Goal: Information Seeking & Learning: Learn about a topic

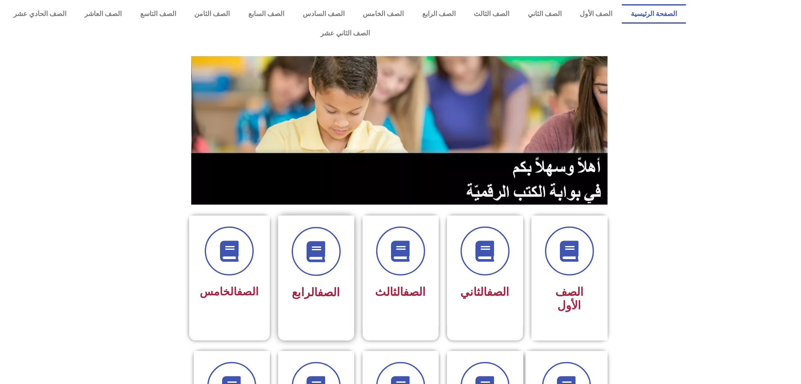
click at [313, 286] on span "الصف الرابع" at bounding box center [316, 293] width 48 height 14
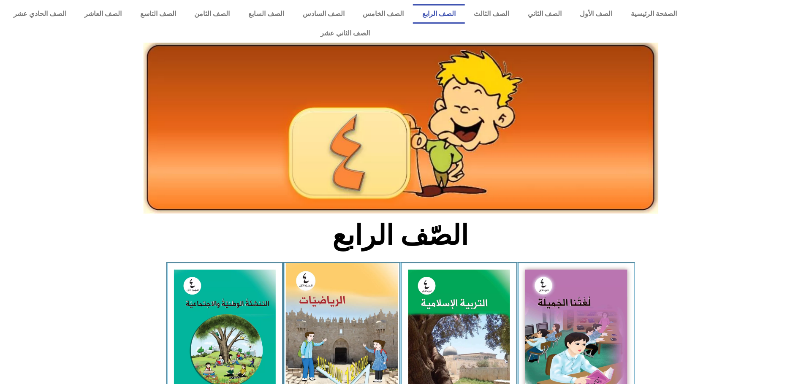
click at [339, 289] on img at bounding box center [342, 333] width 112 height 141
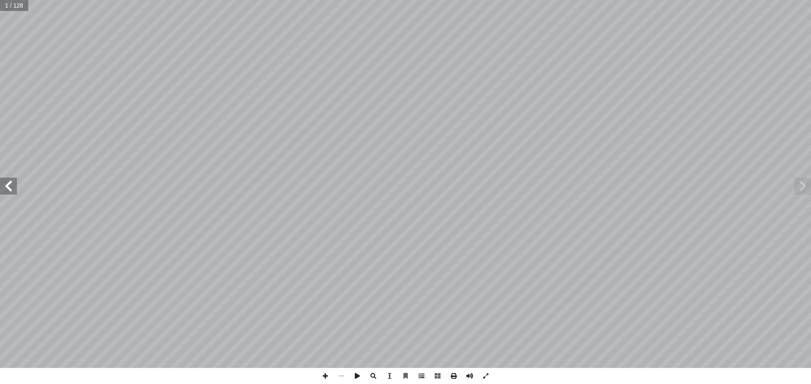
click at [422, 375] on span at bounding box center [421, 376] width 16 height 16
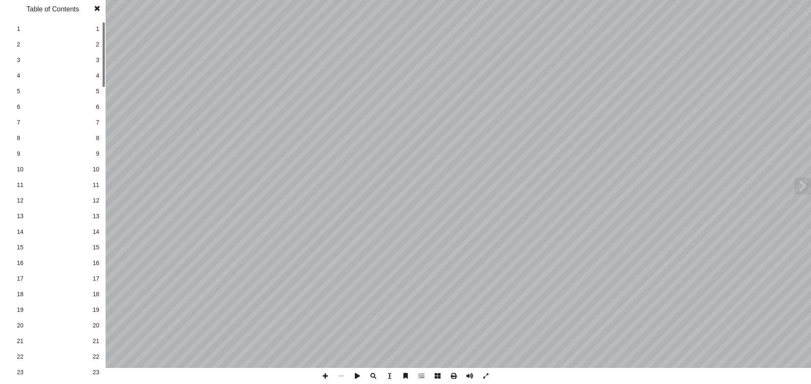
click at [98, 187] on span "11" at bounding box center [95, 185] width 7 height 9
click at [99, 207] on link "12 12" at bounding box center [51, 201] width 95 height 16
click at [94, 214] on span "13" at bounding box center [95, 216] width 7 height 9
click at [99, 214] on span "13" at bounding box center [95, 216] width 7 height 9
click at [98, 231] on span "14" at bounding box center [95, 232] width 7 height 9
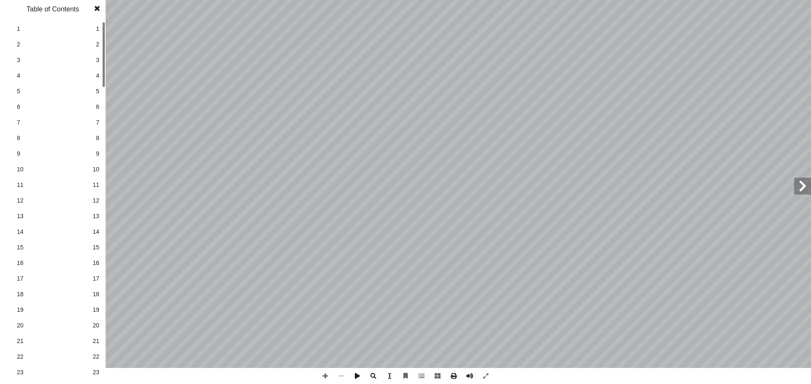
click at [96, 8] on span at bounding box center [97, 8] width 15 height 17
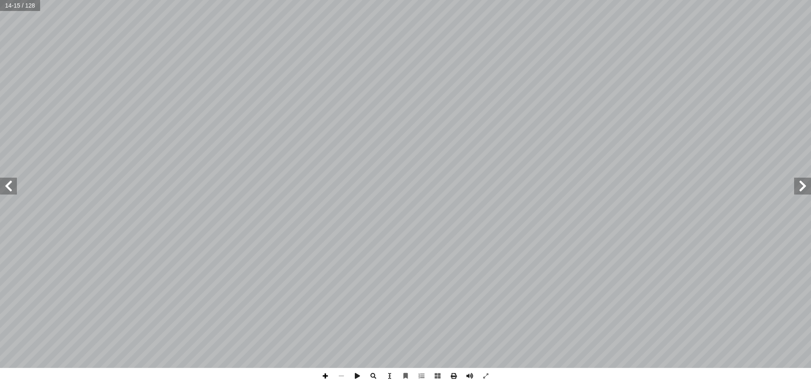
click at [320, 375] on span at bounding box center [325, 376] width 16 height 16
click at [326, 377] on span at bounding box center [325, 376] width 16 height 16
click at [807, 185] on span at bounding box center [802, 186] width 17 height 17
click at [325, 375] on span at bounding box center [325, 376] width 16 height 16
click at [8, 184] on span at bounding box center [8, 186] width 17 height 17
